Goal: Complete application form: Complete application form

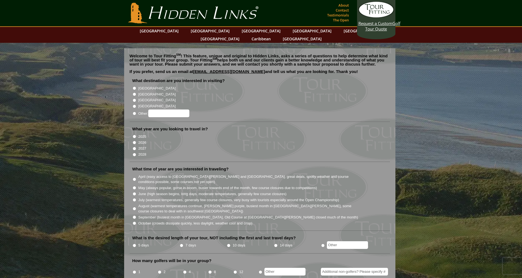
click at [134, 86] on input "[GEOGRAPHIC_DATA]" at bounding box center [135, 88] width 4 height 4
radio input "true"
click at [133, 141] on input "2026" at bounding box center [135, 143] width 4 height 4
radio input "true"
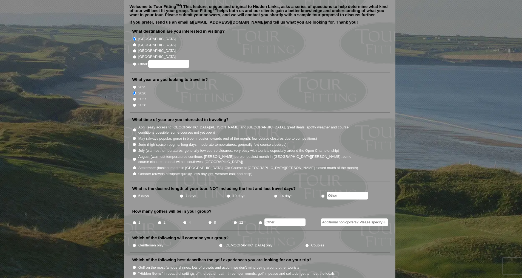
scroll to position [55, 0]
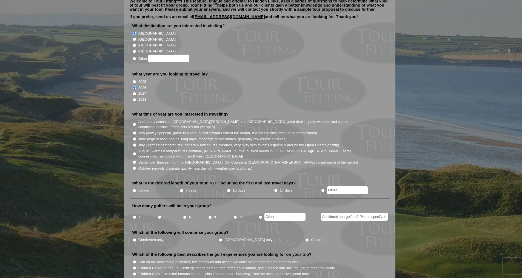
click at [135, 143] on input "July (warmest temperatures, generally few course closures, very busy with touri…" at bounding box center [135, 145] width 4 height 4
radio input "true"
click at [134, 148] on li "August (warmest temperatures continue, heather bright purple, busiest month in …" at bounding box center [261, 153] width 259 height 11
click at [133, 152] on input "August (warmest temperatures continue, heather bright purple, busiest month in …" at bounding box center [135, 154] width 4 height 4
radio input "true"
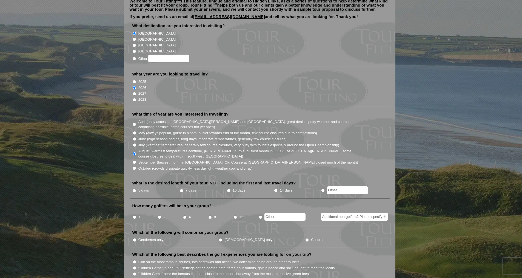
click at [134, 137] on input "June (high season begins, long days, moderate temperatures, generally few cours…" at bounding box center [135, 139] width 4 height 4
radio input "true"
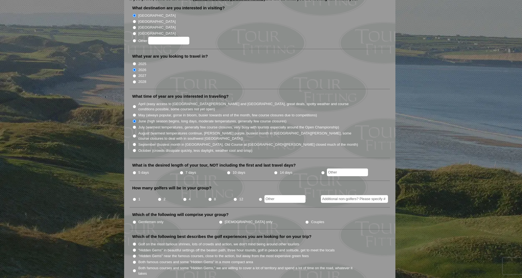
scroll to position [82, 0]
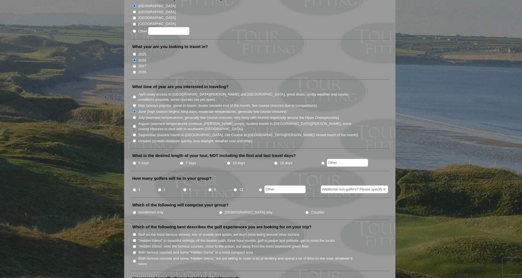
click at [135, 161] on input "5 days" at bounding box center [135, 163] width 4 height 4
radio input "true"
click at [210, 188] on input "8" at bounding box center [210, 190] width 4 height 4
radio input "true"
click at [134, 210] on input "Gentlemen only" at bounding box center [135, 212] width 4 height 4
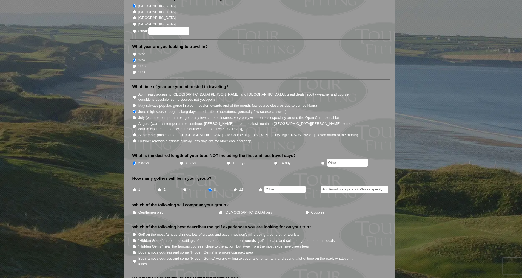
radio input "true"
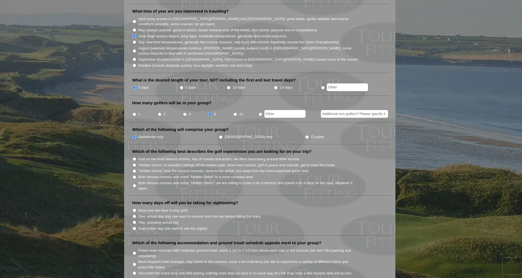
scroll to position [164, 0]
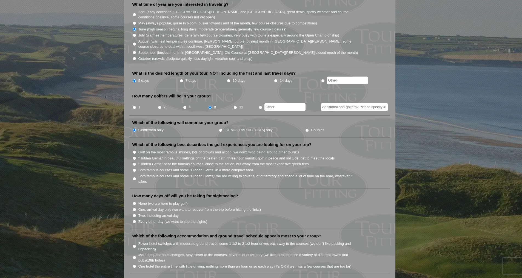
click at [134, 207] on input "One, arrival day only (we want to recover from the trip before hitting the link…" at bounding box center [135, 209] width 4 height 4
radio input "true"
click at [134, 213] on input "Two, including arrival day" at bounding box center [135, 215] width 4 height 4
radio input "true"
click at [134, 168] on input "Both famous courses and some "Hidden Gems" in a more compact area" at bounding box center [135, 170] width 4 height 4
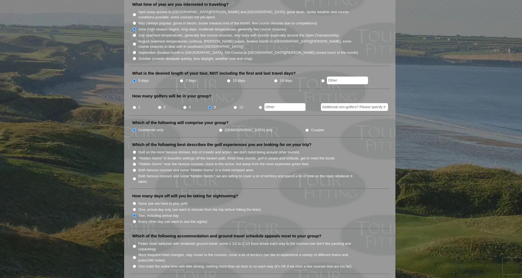
radio input "true"
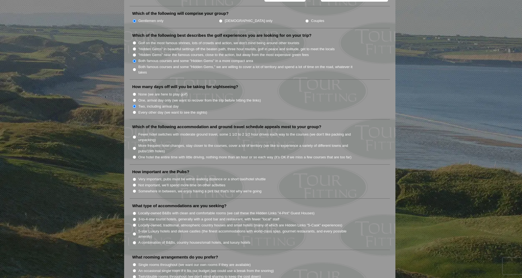
scroll to position [274, 0]
click at [137, 175] on li "Very important, pubs must be within walking distance or a short taxi/hotel shut…" at bounding box center [261, 178] width 259 height 6
click at [135, 177] on input "Very important, pubs must be within walking distance or a short taxi/hotel shut…" at bounding box center [135, 179] width 4 height 4
radio input "true"
click at [135, 155] on input "One hotel the entire time with little driving, nothing more than an hour or so …" at bounding box center [135, 157] width 4 height 4
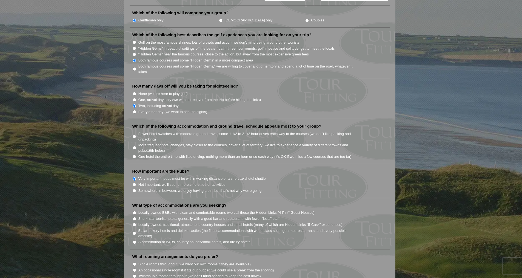
radio input "true"
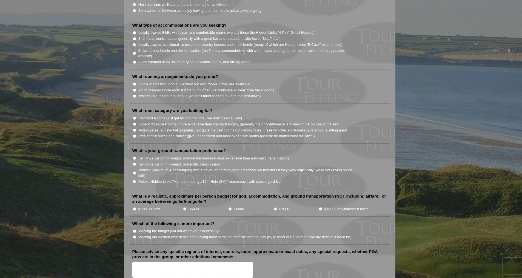
scroll to position [575, 0]
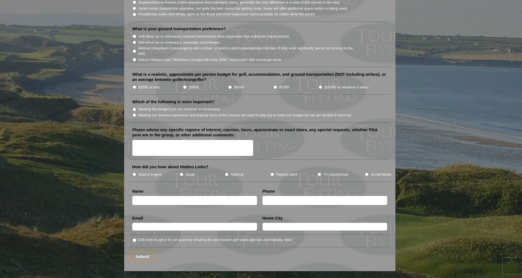
click at [187, 196] on input "text" at bounding box center [194, 200] width 125 height 9
type input "kevin oconnor"
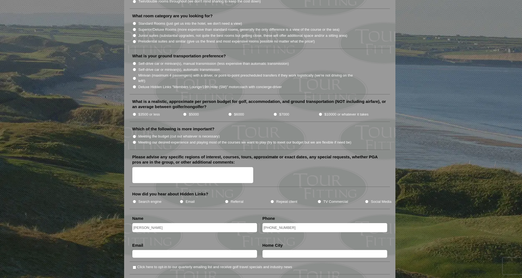
scroll to position [548, 0]
type input "917-882-3497"
click at [185, 113] on input "$5000" at bounding box center [185, 115] width 4 height 4
radio input "true"
click at [137, 133] on li "Meeting the budget (cut out whatever is necessary)" at bounding box center [261, 136] width 259 height 6
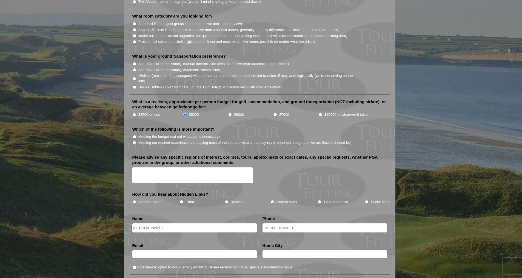
click at [135, 135] on input "Meeting the budget (cut out whatever is necessary)" at bounding box center [135, 137] width 4 height 4
radio input "true"
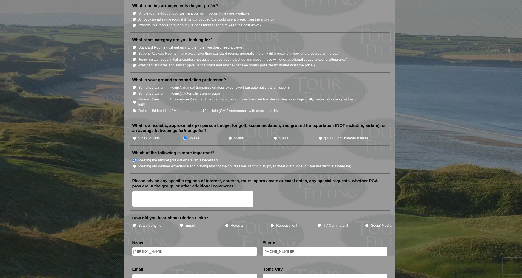
scroll to position [493, 0]
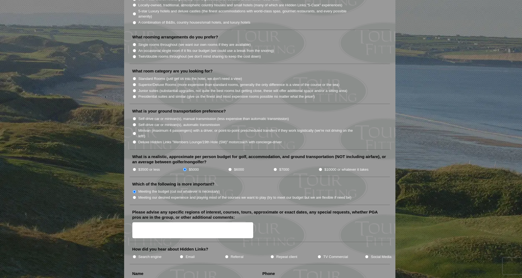
click at [134, 131] on input "Minivan (maximum 4 passengers) with a driver, or point-to-point prescheduled tr…" at bounding box center [135, 133] width 4 height 4
radio input "true"
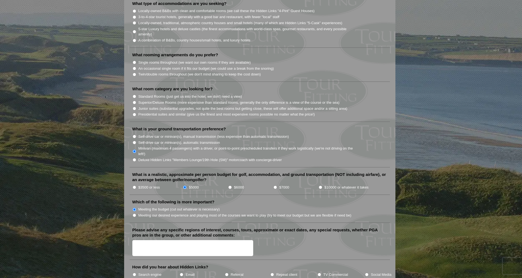
scroll to position [466, 0]
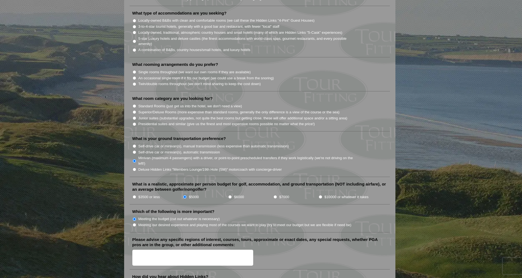
click at [135, 104] on input "Standard Rooms (just get us into the hotel, we don't need a view)" at bounding box center [135, 106] width 4 height 4
radio input "true"
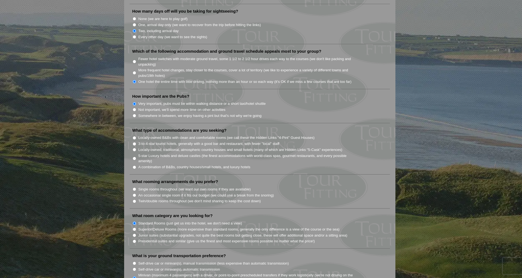
scroll to position [356, 0]
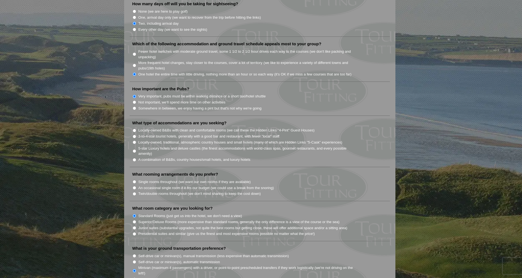
click at [138, 139] on li "Locally-owned, traditional, atmospheric country houses and small hotels (many o…" at bounding box center [261, 142] width 259 height 6
click at [134, 140] on input "Locally-owned, traditional, atmospheric country houses and small hotels (many o…" at bounding box center [135, 142] width 4 height 4
radio input "true"
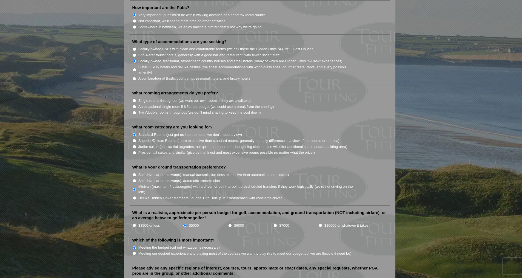
scroll to position [438, 0]
click at [135, 110] on input "Twin/double rooms throughout (we don't mind sharing to keep the cost down)" at bounding box center [135, 112] width 4 height 4
radio input "true"
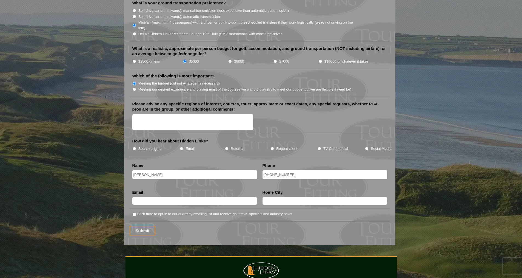
scroll to position [603, 0]
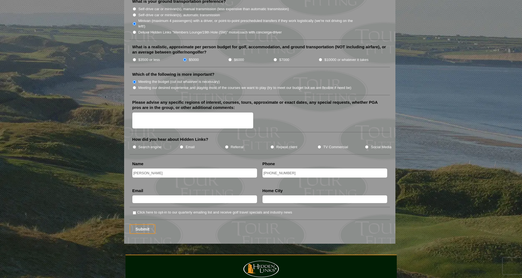
click at [149, 112] on textarea "Please advise any specific regions of interest, courses, tours, approximate or …" at bounding box center [192, 120] width 121 height 16
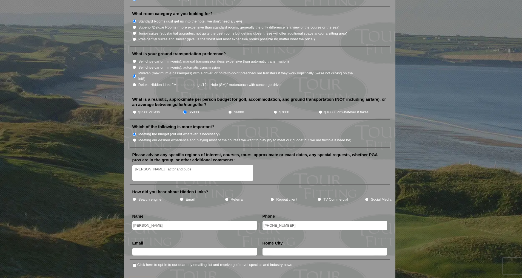
scroll to position [548, 0]
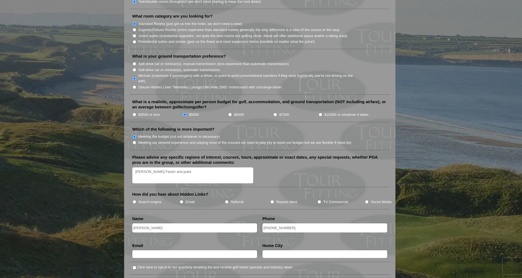
click at [199, 167] on textarea "Jameson Factor and pubs" at bounding box center [192, 175] width 121 height 16
click at [135, 167] on textarea "Jameson Factor and pubs" at bounding box center [192, 175] width 121 height 16
click at [160, 167] on textarea "Jameson Factor and pubs" at bounding box center [192, 175] width 121 height 16
click at [135, 167] on textarea "Jameson Factory and pubs" at bounding box center [192, 175] width 121 height 16
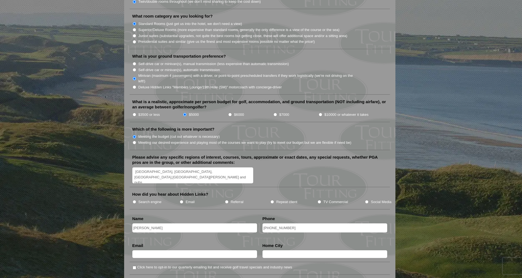
click at [185, 167] on textarea "Tralee, Waterville, Bayylbunion,Lahinch Jameson Factory and pubs" at bounding box center [192, 175] width 121 height 16
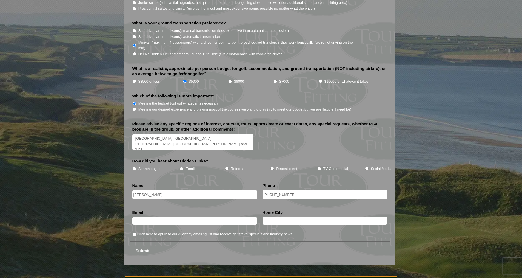
scroll to position [630, 0]
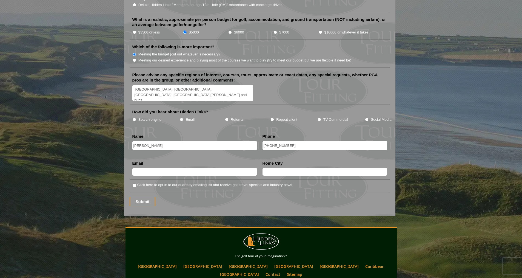
type textarea "Tralee, Waterville, Bayylbunion, Lahinch Jameson Factory and pubs"
click at [173, 168] on input "text" at bounding box center [194, 172] width 125 height 8
type input "koconnor@sompo-intl.com"
type input "New Jersey"
click at [138, 117] on label "Search engine" at bounding box center [149, 119] width 23 height 5
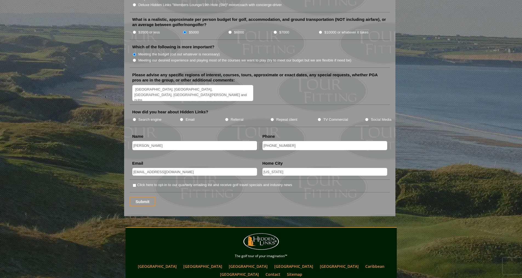
click at [136, 118] on input "Search engine" at bounding box center [135, 120] width 4 height 4
radio input "true"
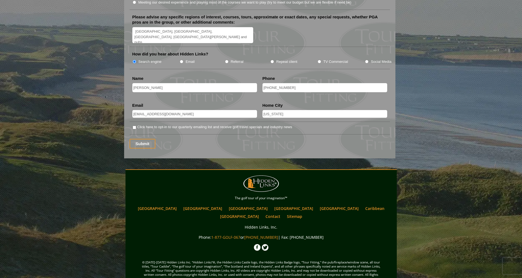
scroll to position [689, 0]
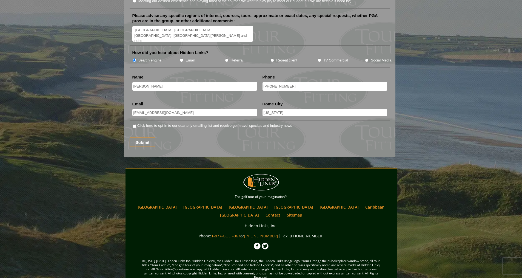
click at [135, 124] on input "Click here to opt-in to our quarterly emailing list and receive golf travel spe…" at bounding box center [135, 126] width 4 height 4
checkbox input "false"
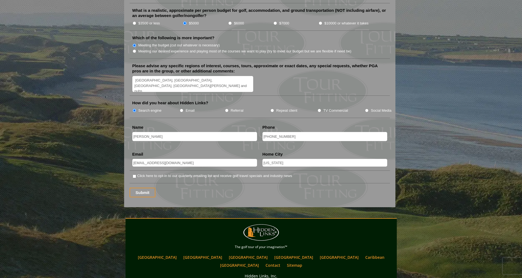
scroll to position [662, 0]
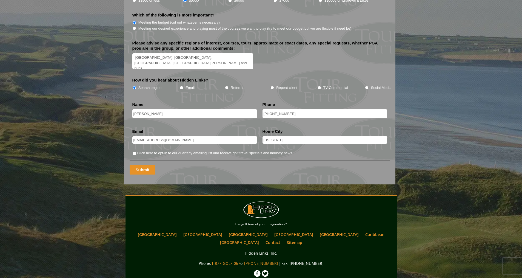
click at [142, 165] on input "Submit" at bounding box center [143, 170] width 26 height 10
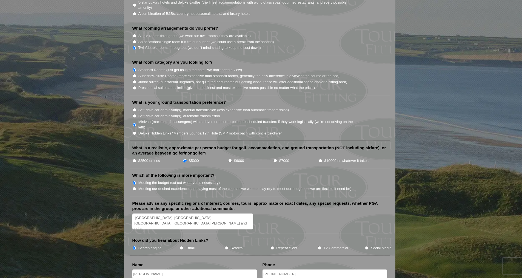
scroll to position [603, 0]
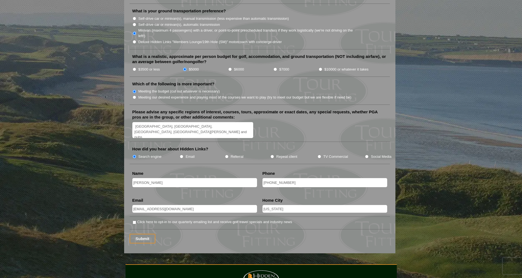
click at [133, 220] on input "Click here to opt-in to our quarterly emailing list and receive golf travel spe…" at bounding box center [135, 222] width 4 height 4
checkbox input "true"
click at [140, 233] on input "Submit" at bounding box center [143, 238] width 26 height 10
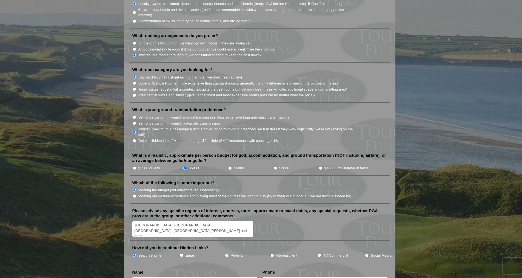
scroll to position [493, 0]
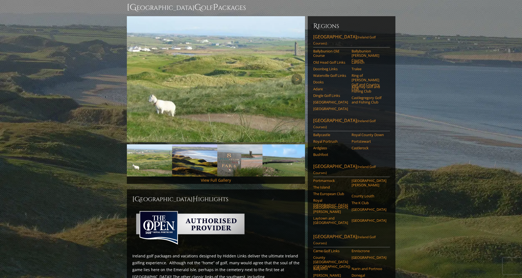
scroll to position [110, 0]
